Goal: Find specific page/section: Find specific page/section

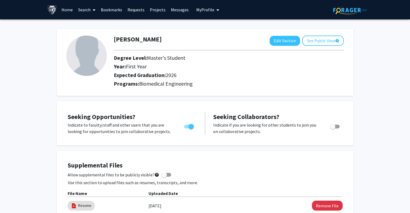
click at [158, 8] on link "Projects" at bounding box center [157, 9] width 21 height 19
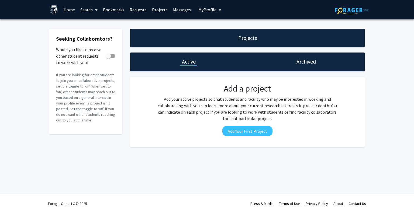
click at [87, 11] on link "Search" at bounding box center [89, 9] width 23 height 19
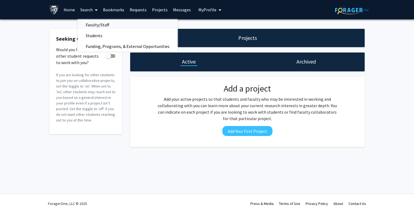
click at [101, 23] on span "Faculty/Staff" at bounding box center [98, 24] width 40 height 11
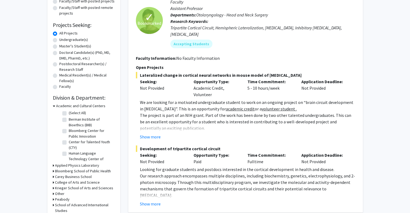
scroll to position [81, 0]
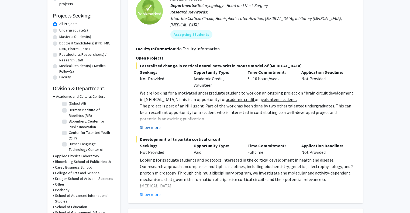
click at [157, 124] on button "Show more" at bounding box center [150, 127] width 21 height 6
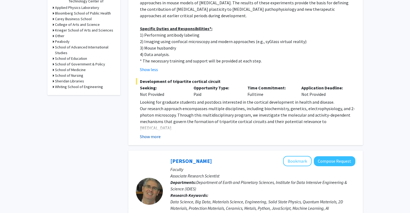
scroll to position [242, 0]
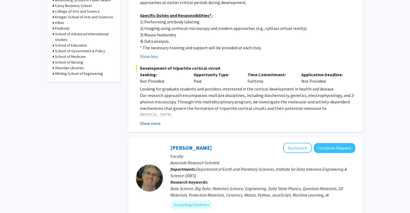
click at [153, 120] on button "Show more" at bounding box center [150, 123] width 21 height 6
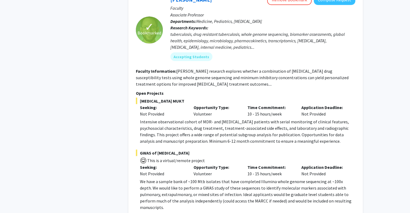
scroll to position [1077, 0]
